Goal: Task Accomplishment & Management: Use online tool/utility

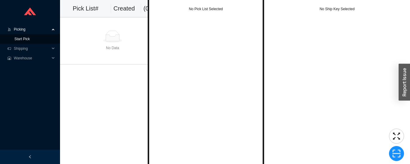
click at [18, 41] on link "Start Pick" at bounding box center [21, 39] width 15 height 4
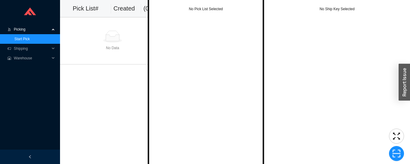
click at [26, 30] on span "Picking" at bounding box center [32, 30] width 36 height 10
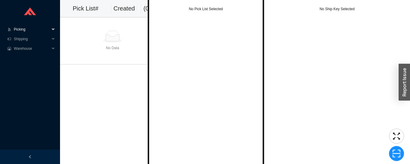
click at [30, 33] on span "Picking" at bounding box center [32, 30] width 36 height 10
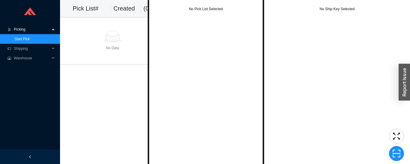
click at [30, 41] on link "Start Pick" at bounding box center [21, 39] width 15 height 4
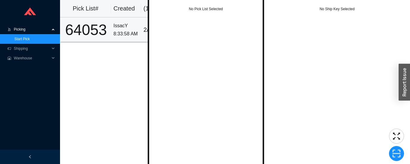
click at [115, 25] on div "IssacY" at bounding box center [125, 26] width 25 height 8
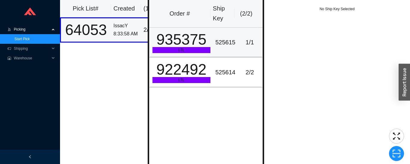
click at [225, 47] on div "525615" at bounding box center [225, 43] width 20 height 10
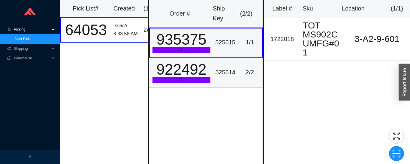
click at [240, 73] on div "2 / 2" at bounding box center [249, 73] width 19 height 10
